Goal: Communication & Community: Answer question/provide support

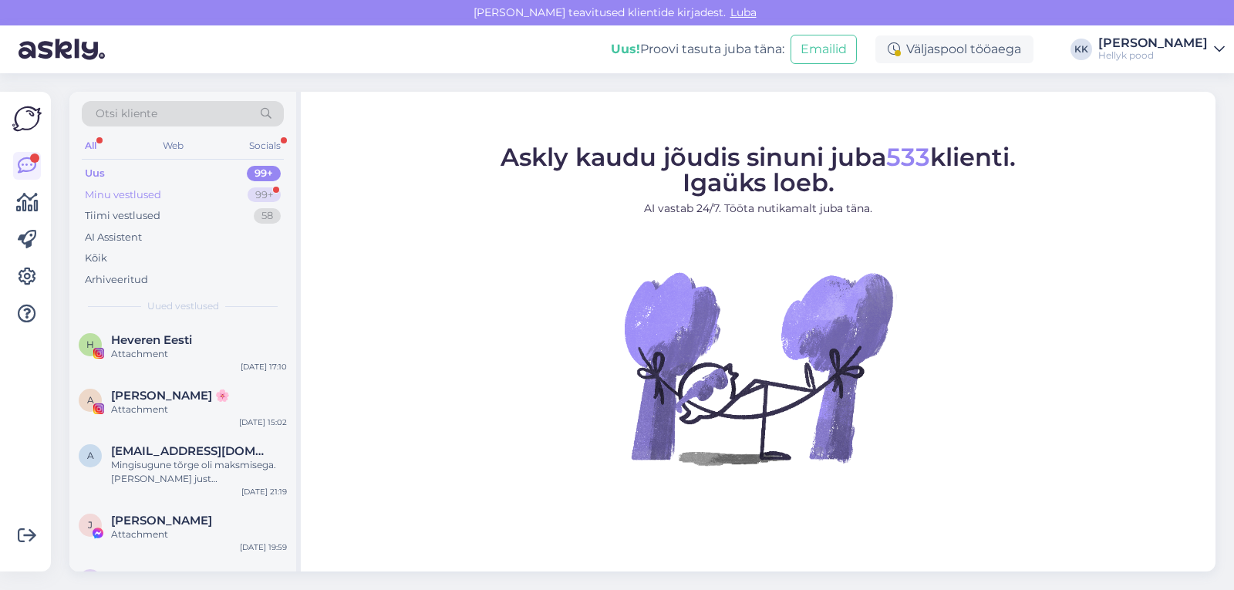
click at [136, 187] on div "Minu vestlused" at bounding box center [123, 194] width 76 height 15
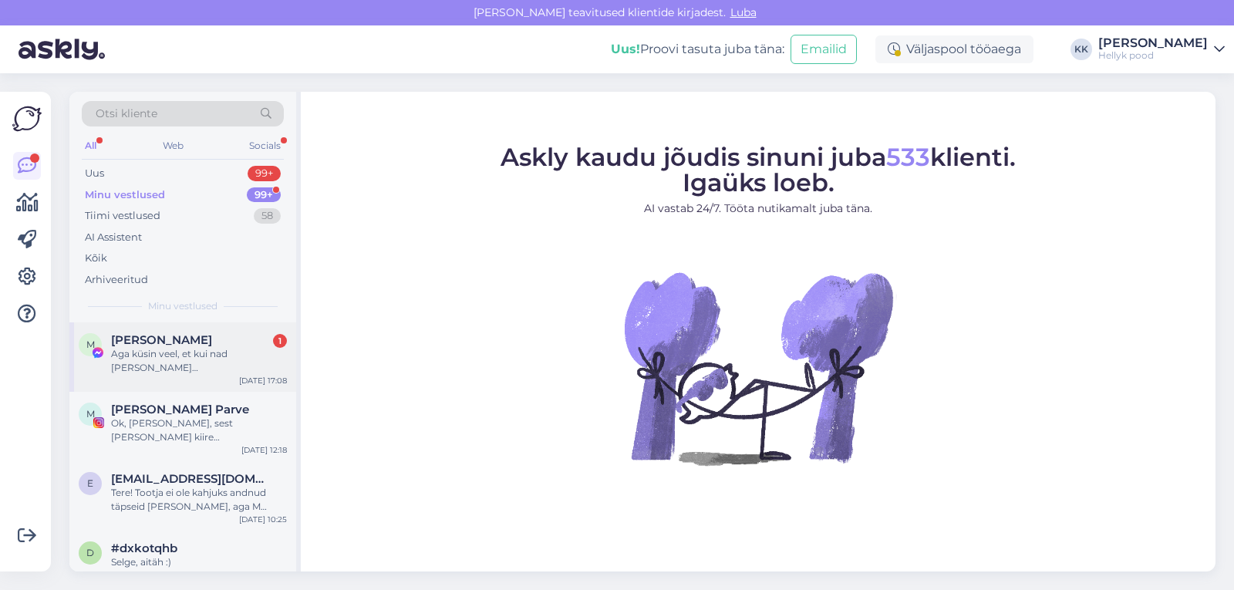
click at [180, 352] on div "Aga küsin veel, et kui nad [PERSON_NAME][GEOGRAPHIC_DATA] on, kas nad ikka natu…" at bounding box center [199, 361] width 176 height 28
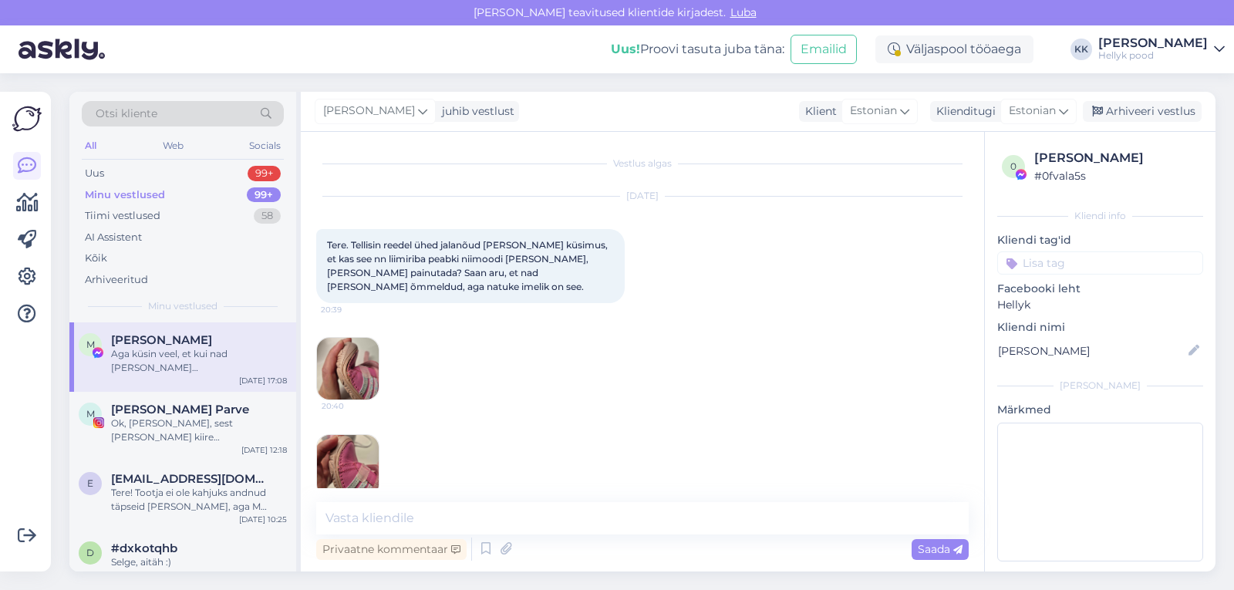
scroll to position [449, 0]
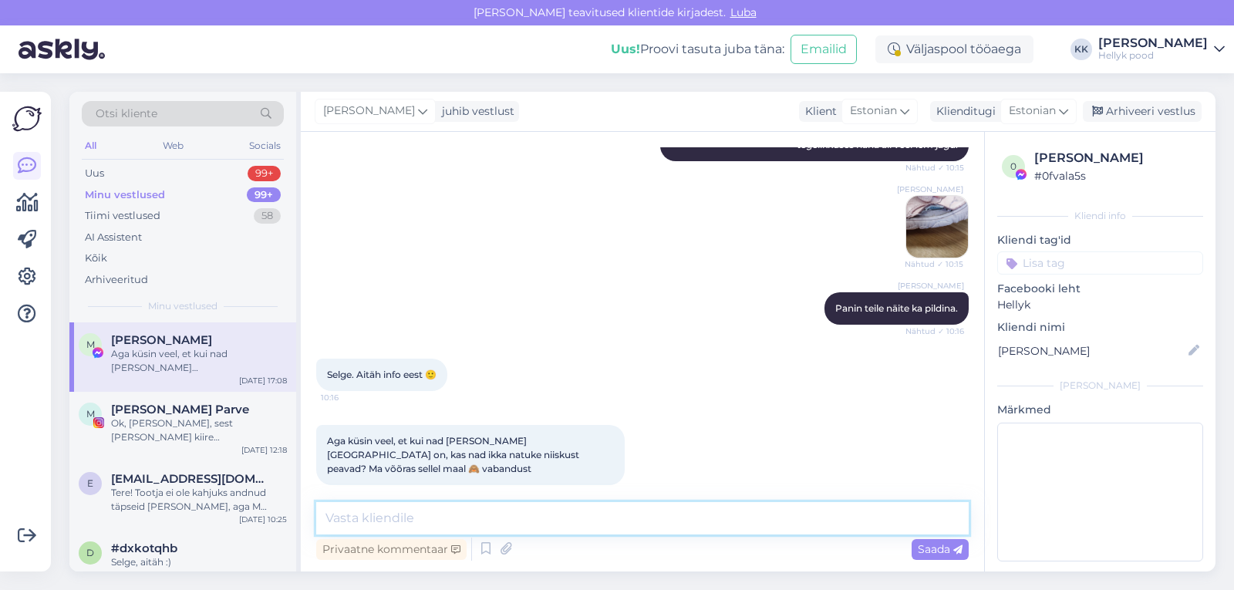
click at [401, 516] on textarea at bounding box center [642, 518] width 652 height 32
type textarea "Jaa, ikka. Päris vee lompi ei soovita muidugi minna, aga kevad/sügis jalanõuks …"
click at [933, 551] on span "Saada" at bounding box center [940, 549] width 45 height 14
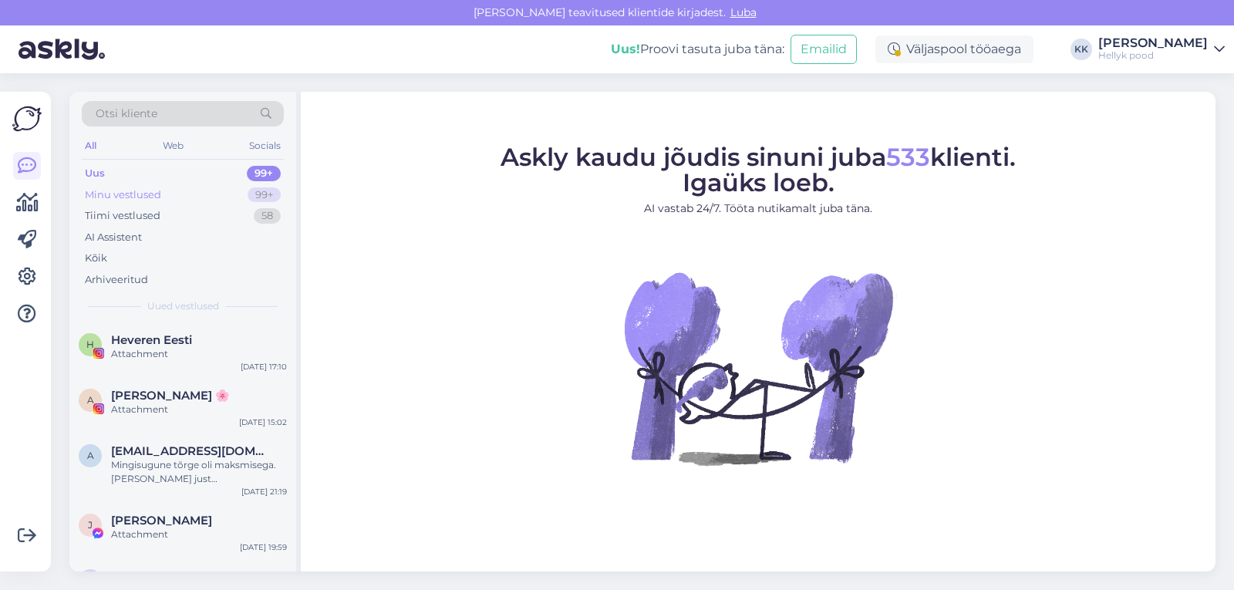
click at [157, 189] on div "Minu vestlused" at bounding box center [123, 194] width 76 height 15
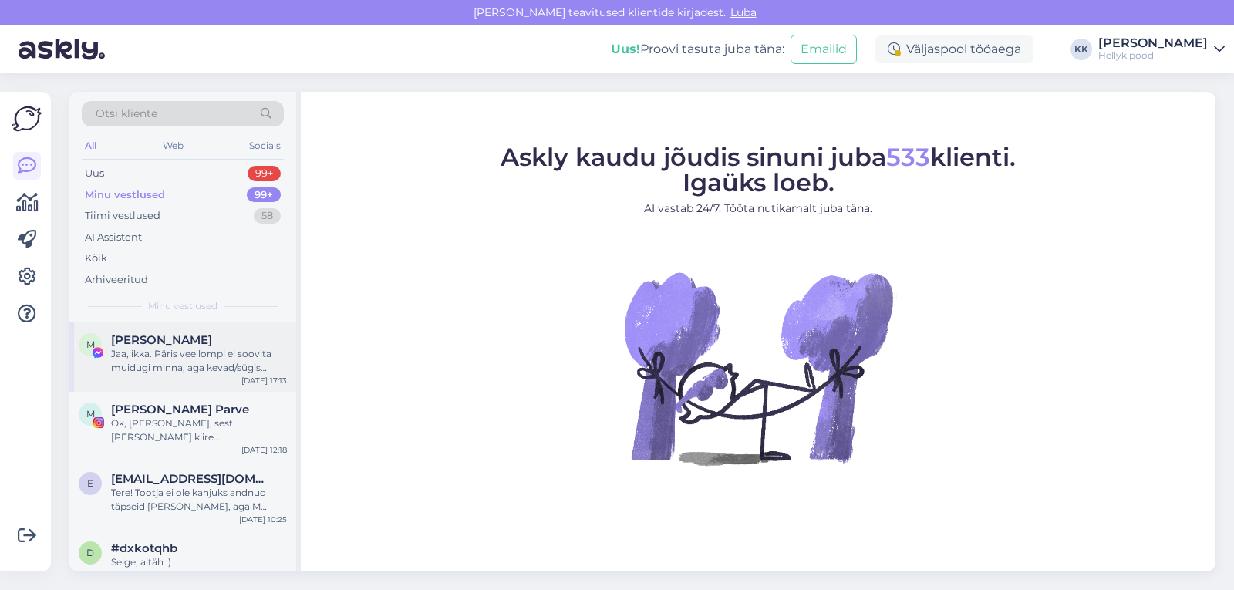
click at [215, 351] on div "Jaa, ikka. Päris vee lompi ei soovita muidugi minna, aga kevad/sügis jalanõuks …" at bounding box center [199, 361] width 176 height 28
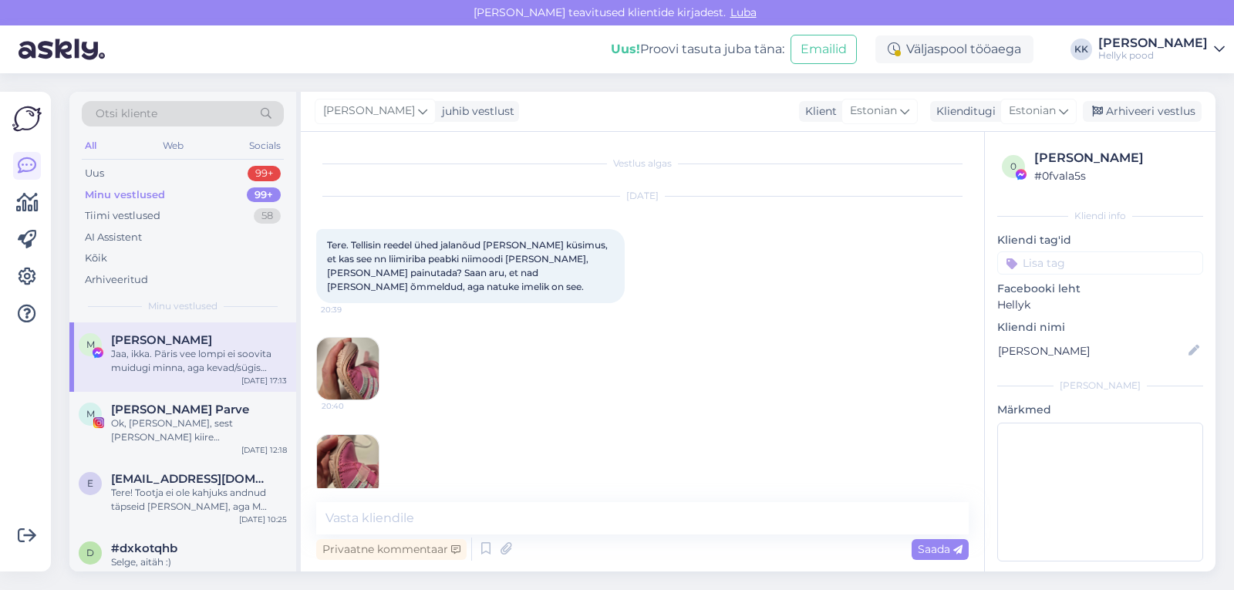
scroll to position [529, 0]
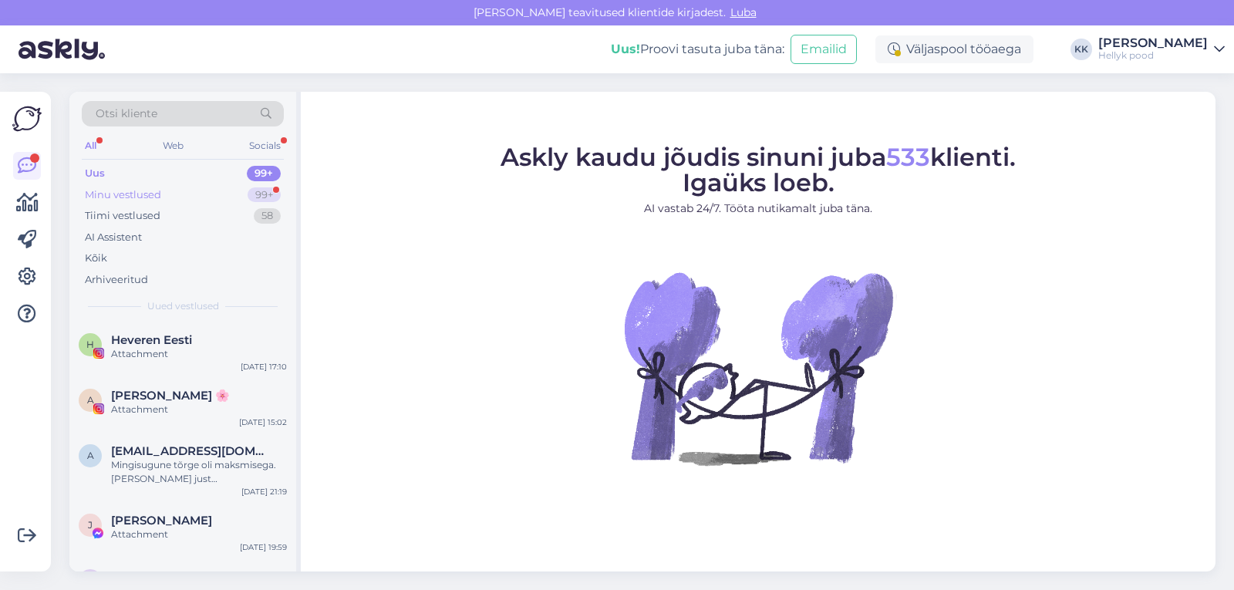
click at [124, 192] on div "Minu vestlused" at bounding box center [123, 194] width 76 height 15
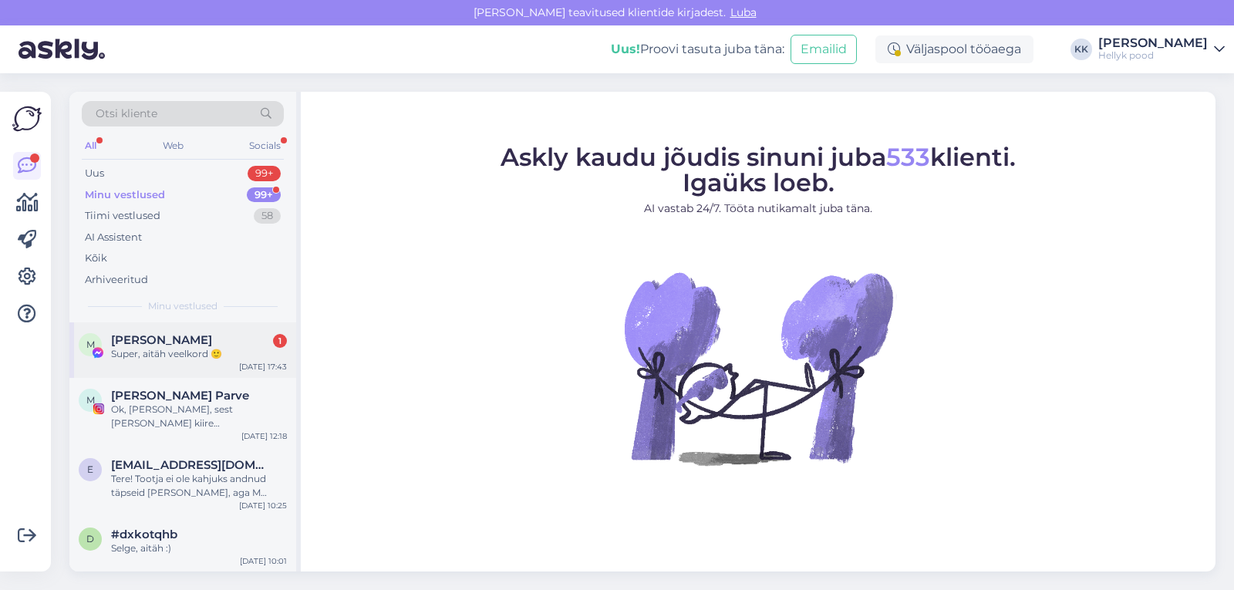
click at [190, 340] on div "Maiken Truss 1" at bounding box center [199, 340] width 176 height 14
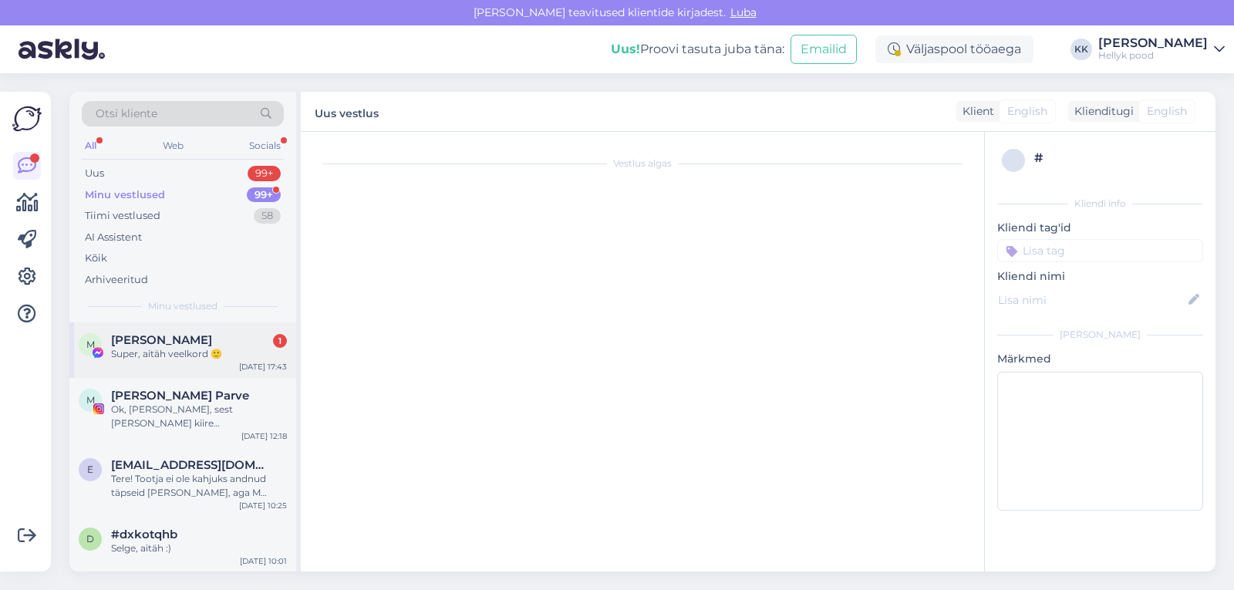
scroll to position [595, 0]
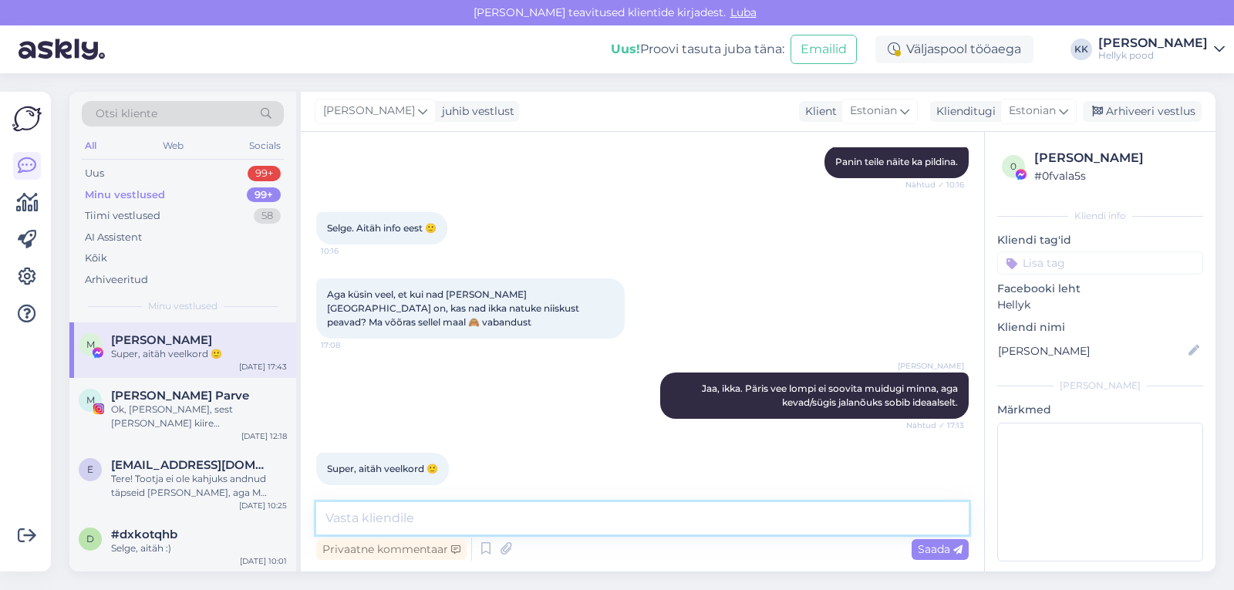
click at [387, 515] on textarea at bounding box center [642, 518] width 652 height 32
type textarea "Palun ja ilusat õhtut! :)"
click at [925, 546] on span "Saada" at bounding box center [940, 549] width 45 height 14
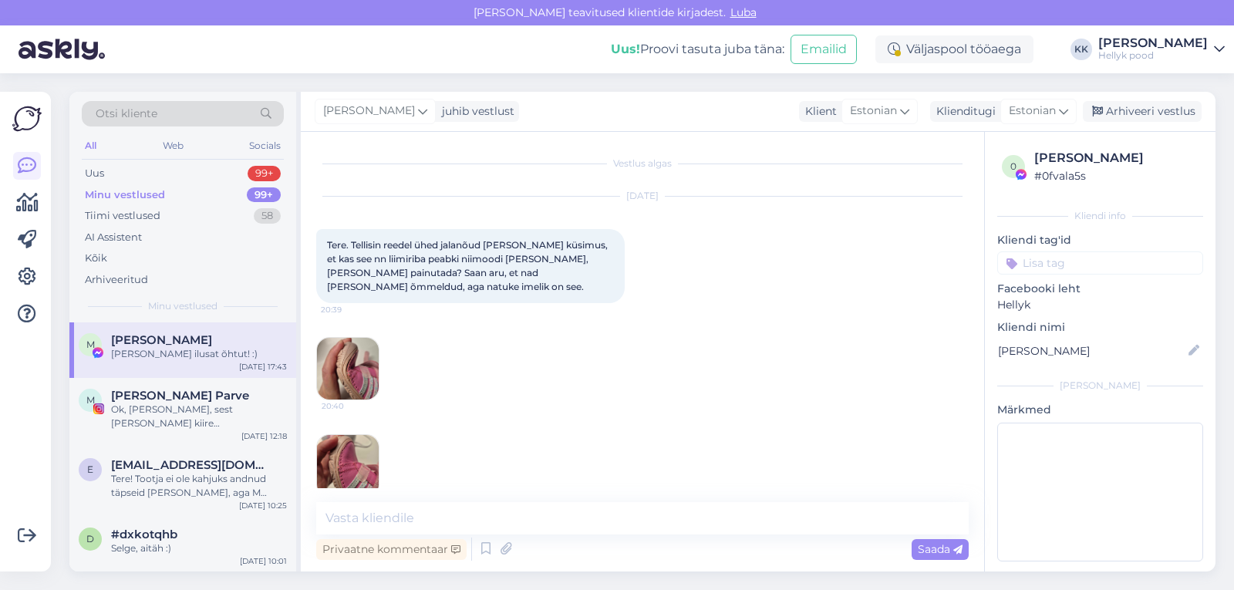
scroll to position [662, 0]
